Goal: Go to known website: Access a specific website the user already knows

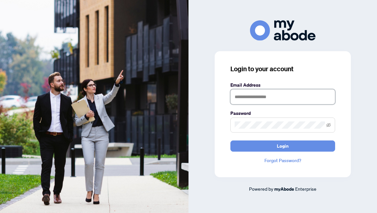
click at [259, 91] on input "text" at bounding box center [283, 96] width 105 height 15
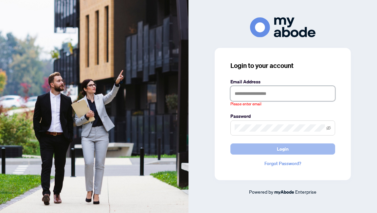
type input "**********"
click at [231, 143] on button "Login" at bounding box center [283, 148] width 105 height 11
